Goal: Find specific page/section: Find specific page/section

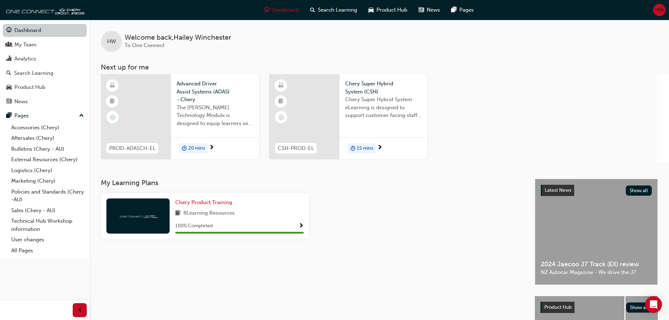
click at [28, 29] on link "Dashboard" at bounding box center [45, 30] width 84 height 13
click at [27, 211] on link "Sales (Chery - AU)" at bounding box center [47, 210] width 78 height 11
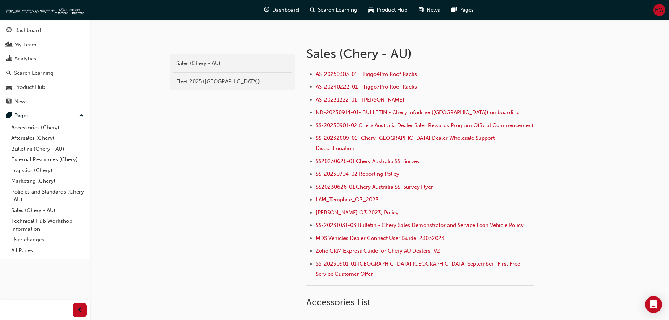
scroll to position [140, 0]
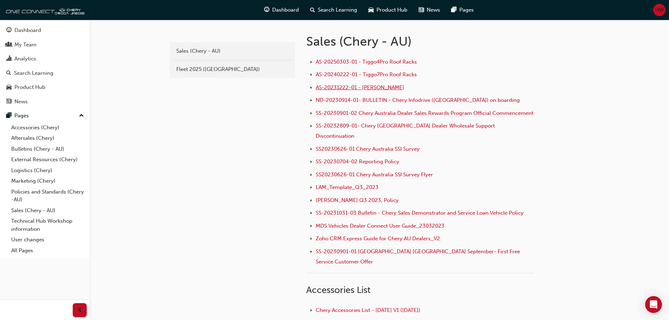
click at [367, 86] on span "AS-20231222-01 - Chery Umbrella" at bounding box center [360, 87] width 88 height 6
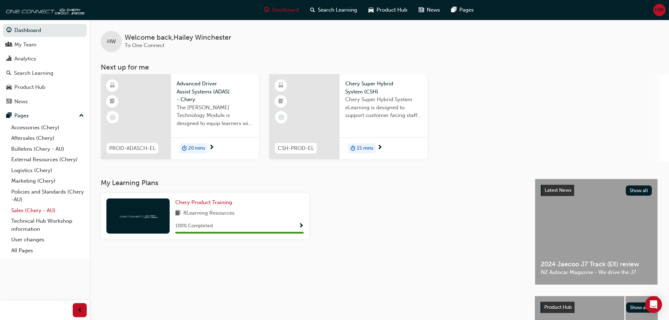
click at [43, 210] on link "Sales (Chery - AU)" at bounding box center [47, 210] width 78 height 11
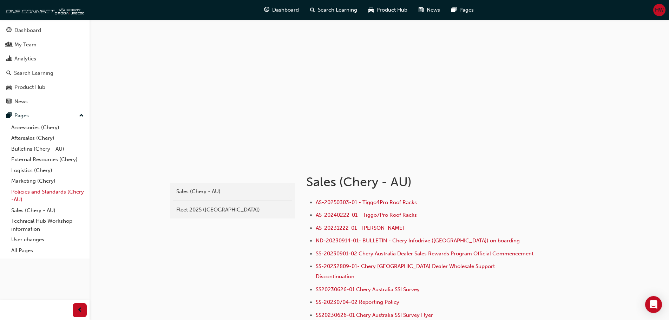
click at [49, 194] on link "Policies and Standards (Chery -AU)" at bounding box center [47, 195] width 78 height 19
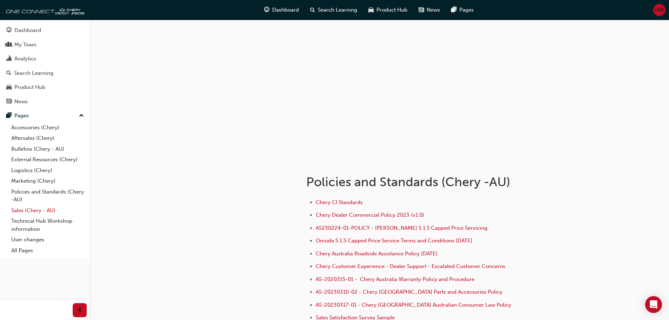
click at [42, 211] on link "Sales (Chery - AU)" at bounding box center [47, 210] width 78 height 11
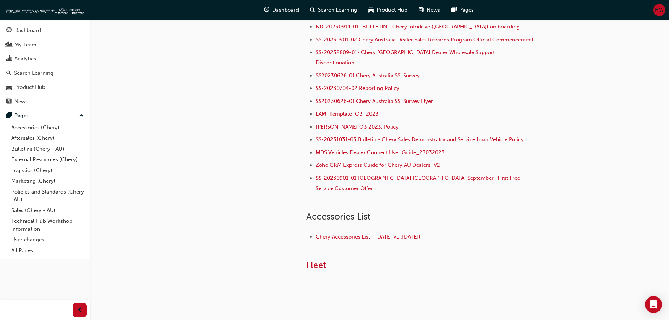
scroll to position [227, 0]
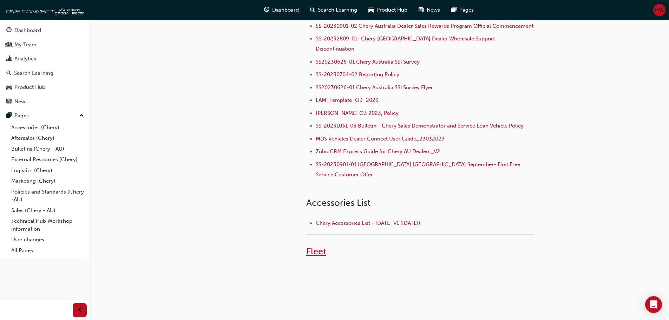
click at [318, 246] on span "Fleet" at bounding box center [316, 251] width 20 height 11
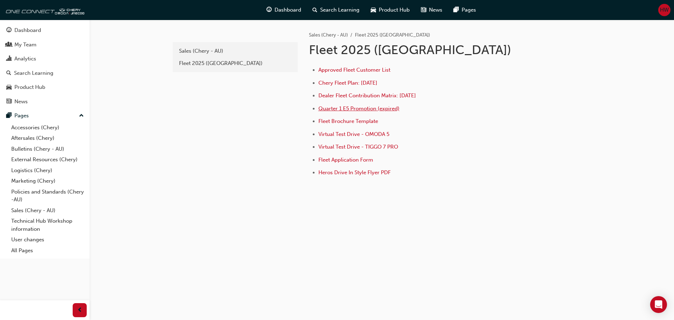
click at [364, 110] on span "Quarter 1 E5 Promotion (expired)" at bounding box center [358, 108] width 81 height 6
click at [365, 95] on span "Dealer Fleet Contribution Matrix: [DATE]" at bounding box center [367, 95] width 98 height 6
